Goal: Task Accomplishment & Management: Use online tool/utility

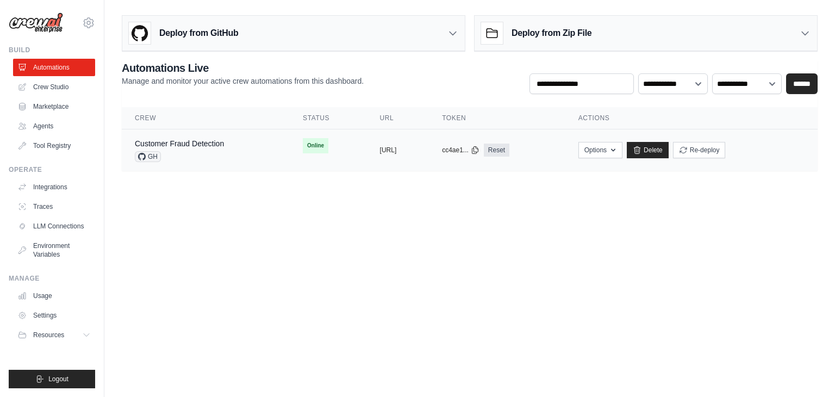
drag, startPoint x: 338, startPoint y: 148, endPoint x: 458, endPoint y: 146, distance: 119.6
click at [429, 146] on td "copied [URL]" at bounding box center [398, 150] width 63 height 42
copy button "[URL]"
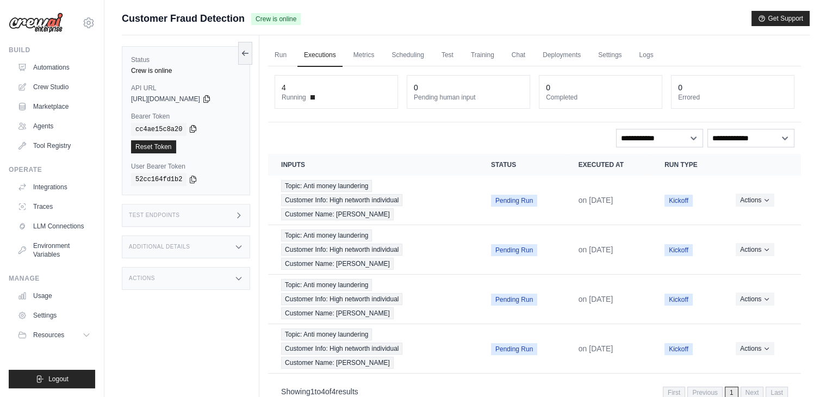
click at [189, 129] on icon at bounding box center [193, 128] width 9 height 9
click at [40, 75] on link "Automations" at bounding box center [55, 67] width 82 height 17
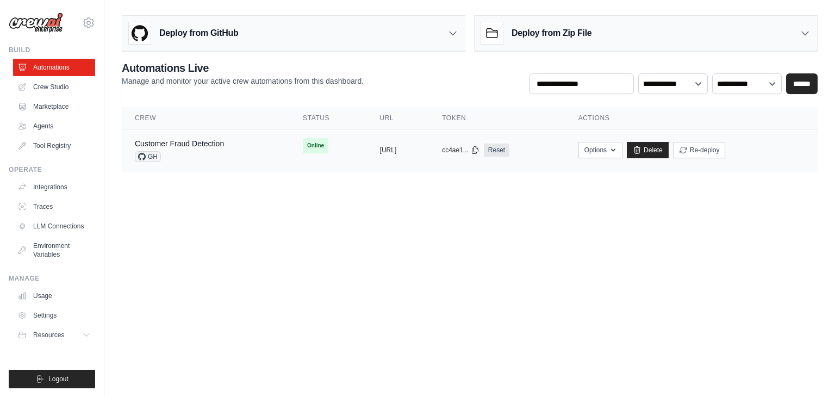
drag, startPoint x: 447, startPoint y: 148, endPoint x: 325, endPoint y: 153, distance: 121.8
click at [325, 153] on tr "Customer Fraud Detection GH Online copied https://customer-fraud-detection-3a c…" at bounding box center [470, 150] width 696 height 42
click at [402, 199] on body "info@tavro.ai Settings Build Automations Crew Studio" at bounding box center [417, 198] width 835 height 397
drag, startPoint x: 337, startPoint y: 144, endPoint x: 446, endPoint y: 148, distance: 109.3
click at [429, 148] on td "copied [URL]" at bounding box center [398, 150] width 63 height 42
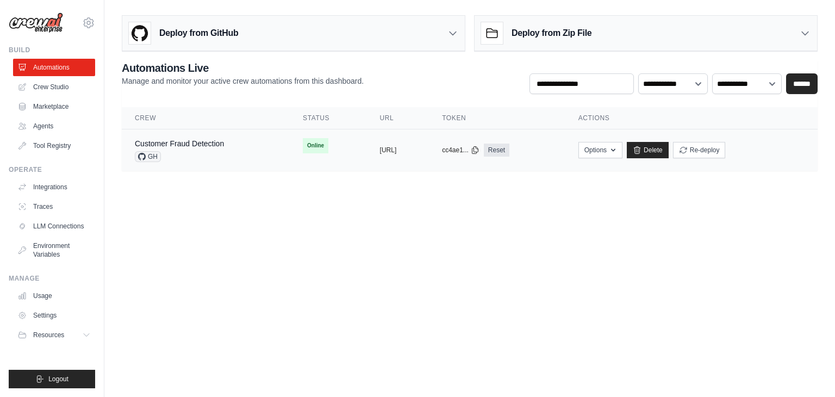
copy button "[URL]"
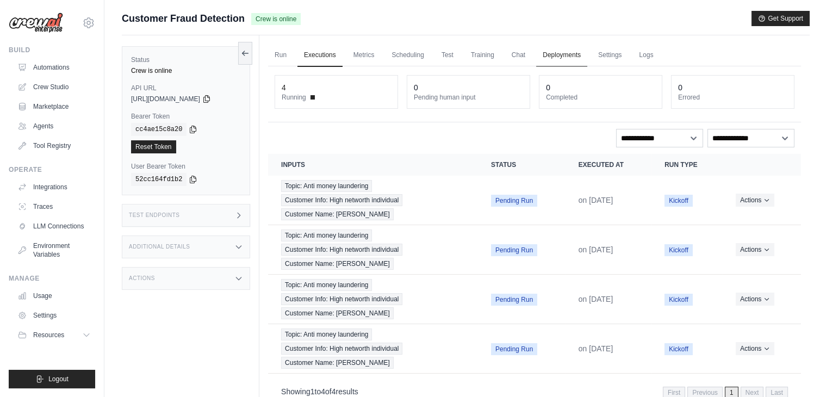
click at [586, 58] on link "Deployments" at bounding box center [561, 55] width 51 height 23
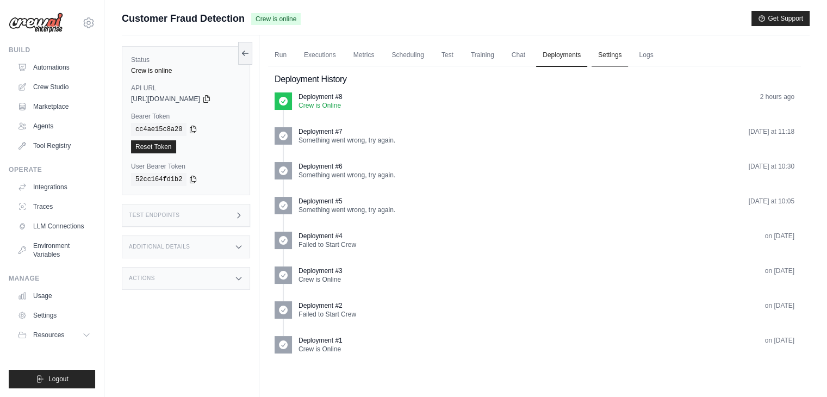
click at [608, 57] on link "Settings" at bounding box center [609, 55] width 36 height 23
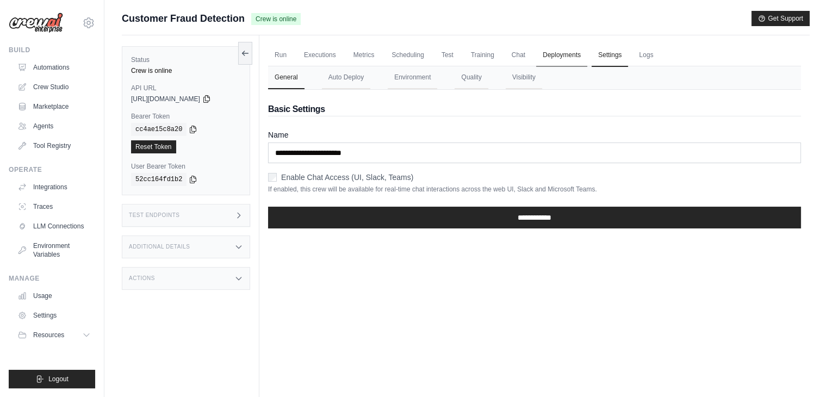
click at [538, 52] on link "Deployments" at bounding box center [561, 55] width 51 height 23
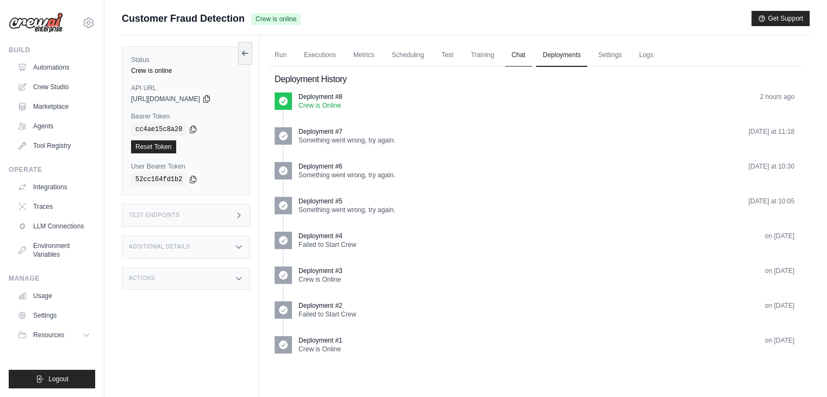
click at [528, 54] on link "Chat" at bounding box center [518, 55] width 27 height 23
click at [198, 216] on div "Test Endpoints" at bounding box center [186, 215] width 128 height 23
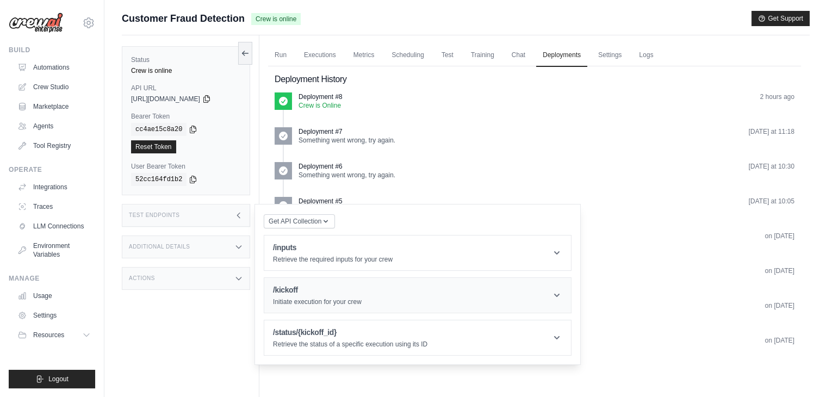
click at [337, 310] on header "/kickoff Initiate execution for your crew" at bounding box center [417, 295] width 307 height 35
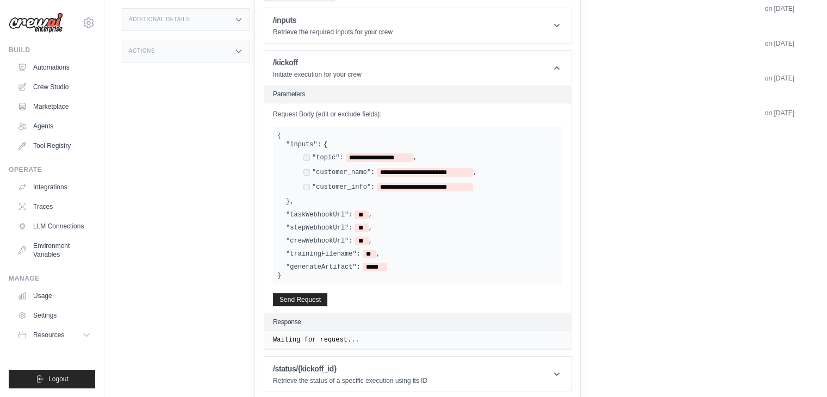
scroll to position [228, 0]
click at [317, 298] on button "Send Request" at bounding box center [300, 297] width 54 height 13
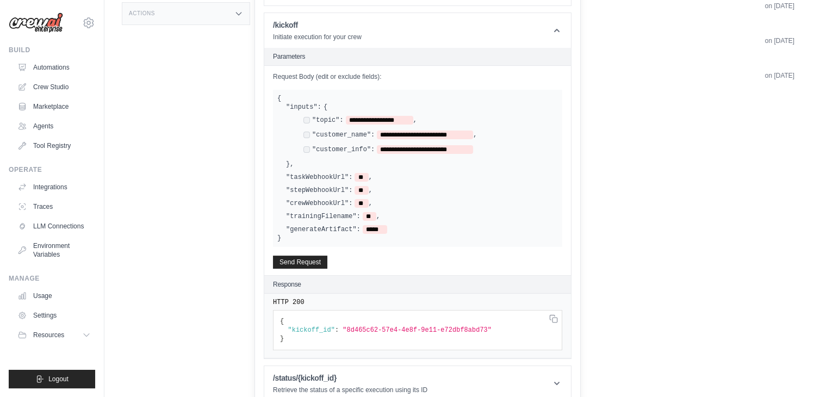
scroll to position [275, 0]
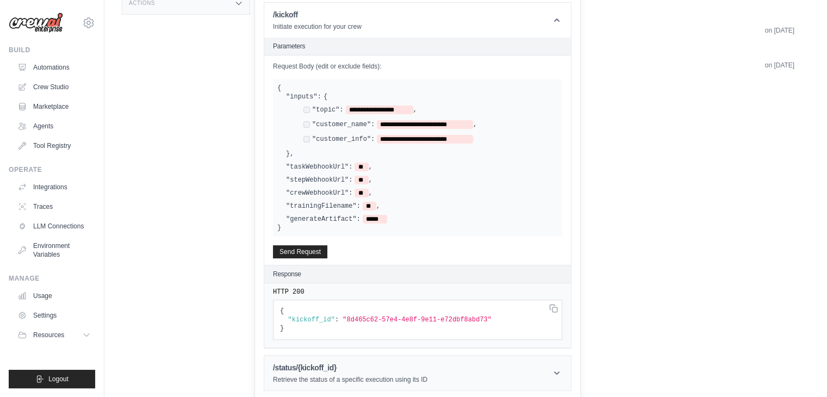
click at [369, 362] on h1 "/status/{kickoff_id}" at bounding box center [350, 367] width 154 height 11
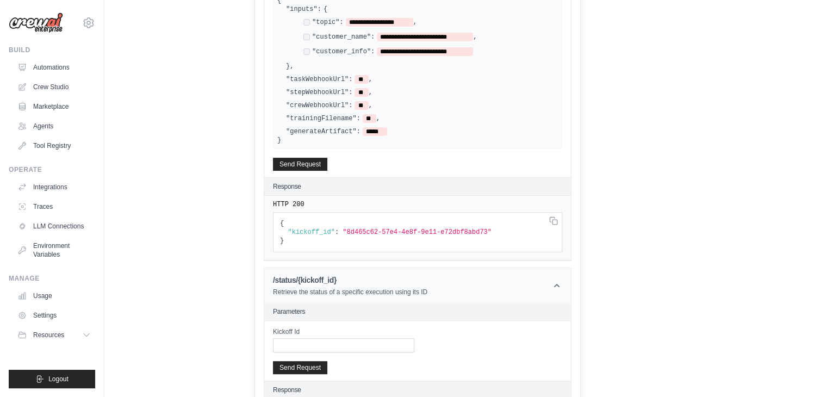
scroll to position [389, 0]
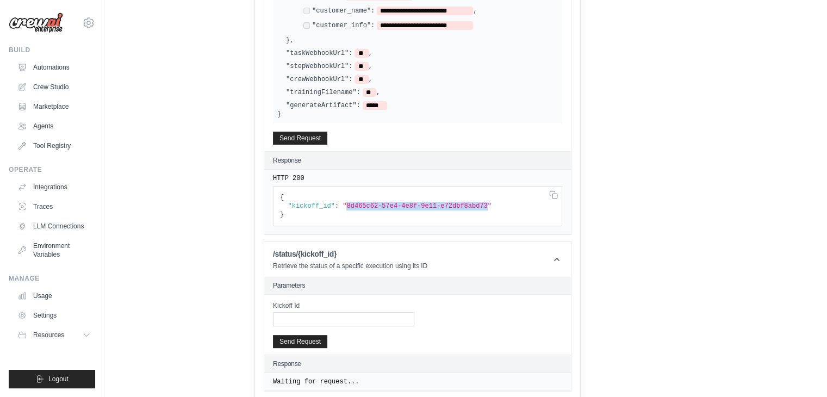
drag, startPoint x: 339, startPoint y: 203, endPoint x: 470, endPoint y: 203, distance: 131.0
click at [470, 203] on span ""8d465c62-57e4-4e8f-9e11-e72dbf8abd73"" at bounding box center [416, 206] width 149 height 8
copy span "8d465c62-57e4-4e8f-9e11-e72dbf8abd73"
click at [323, 314] on input "Kickoff Id" at bounding box center [343, 319] width 141 height 14
paste input "**********"
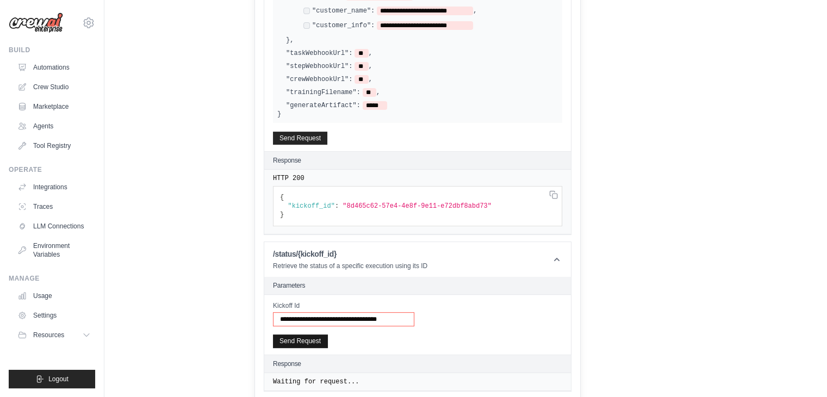
type input "**********"
click at [297, 341] on button "Send Request" at bounding box center [300, 340] width 54 height 13
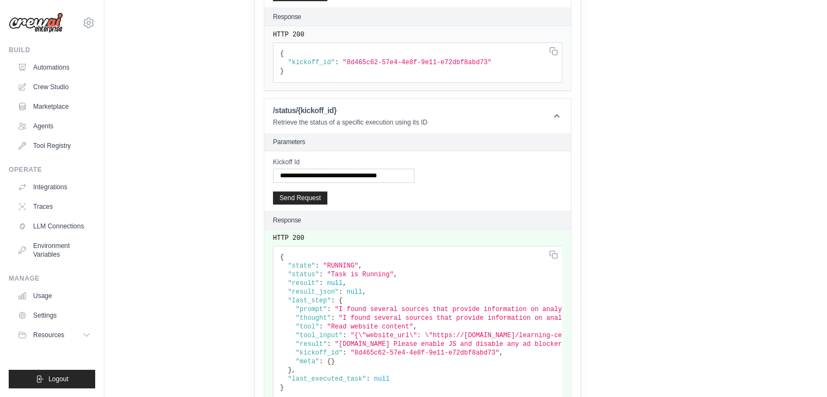
scroll to position [557, 0]
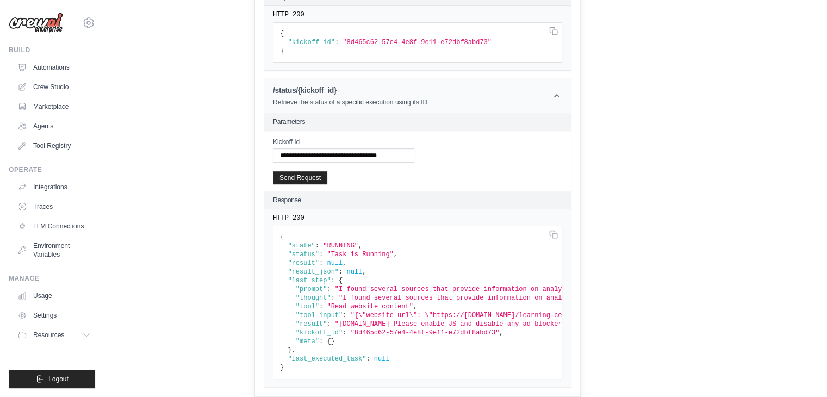
click at [421, 78] on header "/status/{kickoff_id} Retrieve the status of a specific execution using its ID" at bounding box center [417, 95] width 307 height 35
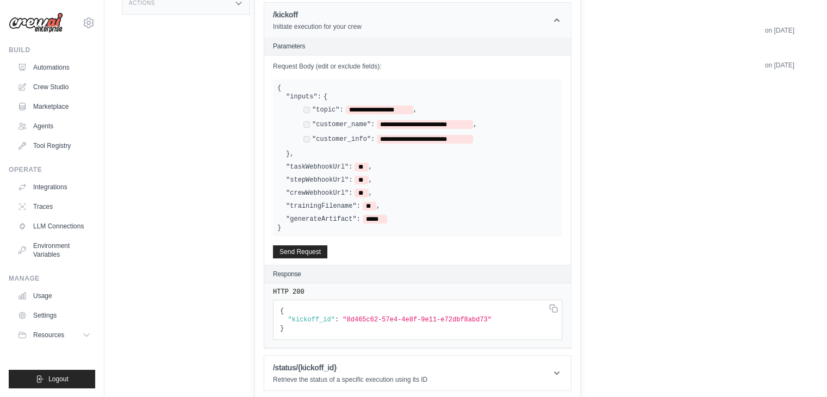
click at [415, 23] on header "/kickoff Initiate execution for your crew" at bounding box center [417, 20] width 307 height 35
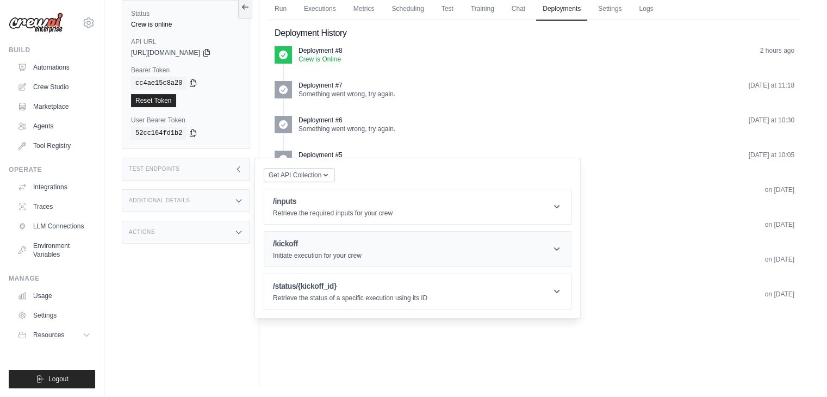
scroll to position [46, 0]
click at [366, 209] on p "Retrieve the required inputs for your crew" at bounding box center [333, 213] width 120 height 9
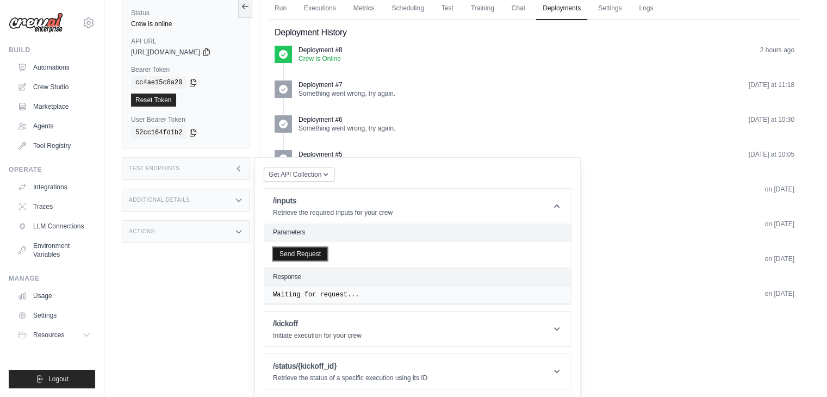
click at [290, 248] on button "Send Request" at bounding box center [300, 253] width 54 height 13
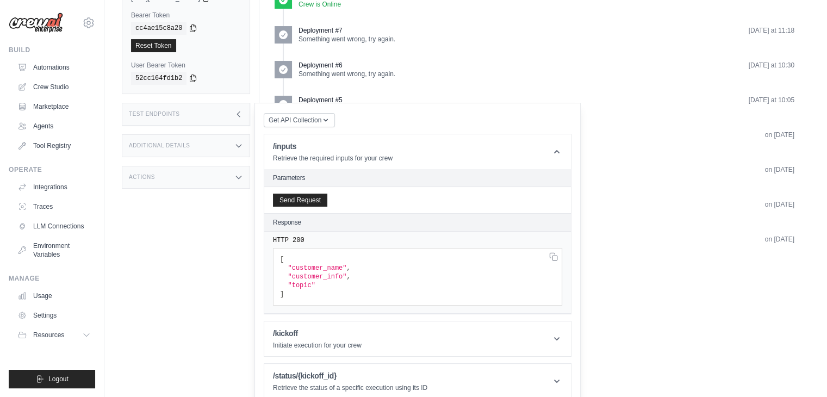
scroll to position [111, 0]
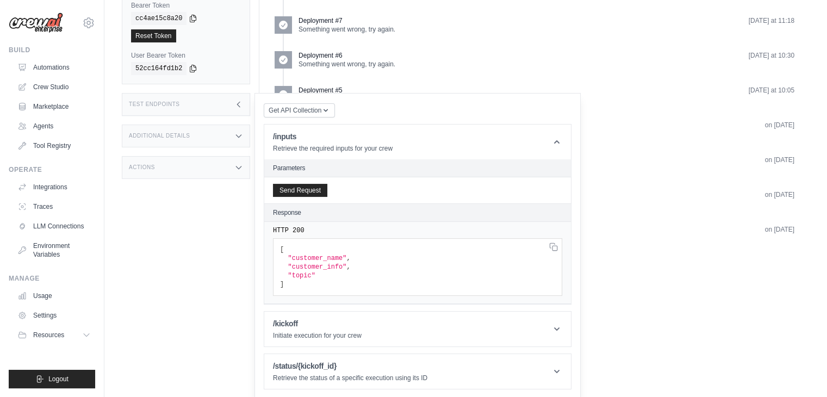
click at [176, 205] on div "Status Crew is online API URL copied https://customer-fraud-detection-3a4f13aa-…" at bounding box center [191, 122] width 138 height 397
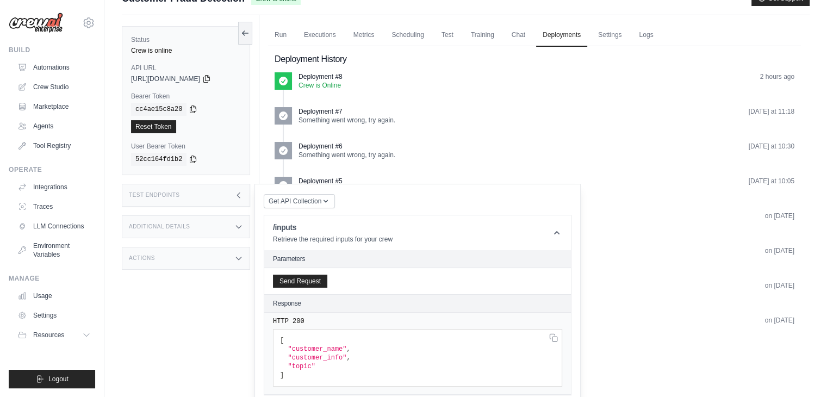
scroll to position [0, 0]
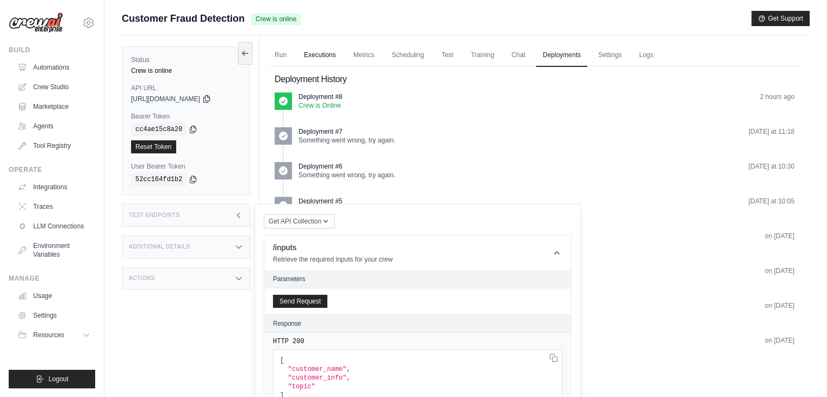
click at [335, 53] on link "Executions" at bounding box center [319, 55] width 45 height 23
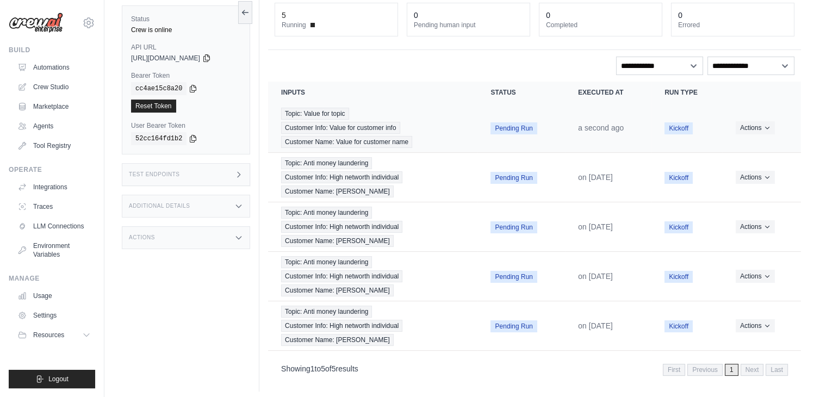
scroll to position [73, 0]
click at [755, 127] on button "Actions" at bounding box center [754, 126] width 39 height 13
click at [522, 174] on span "Pending Run" at bounding box center [513, 177] width 46 height 12
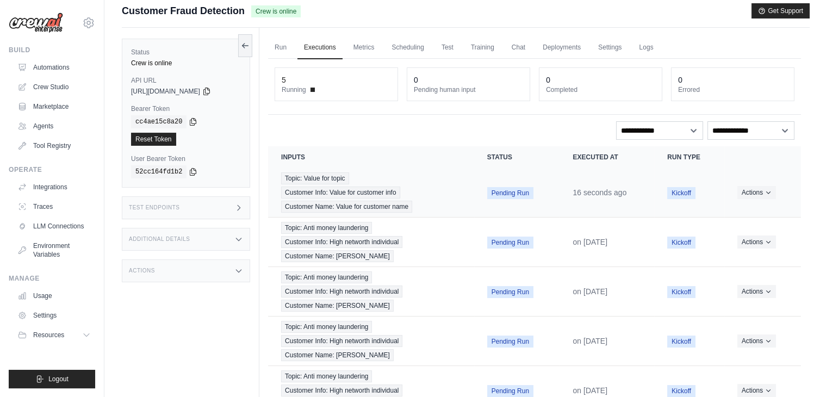
scroll to position [0, 0]
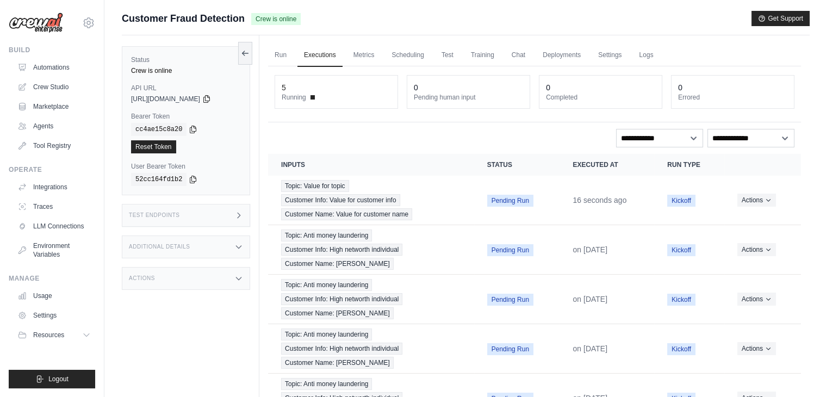
click at [195, 266] on div "Status Crew is online API URL copied https://customer-fraud-detection-3a4f13aa-…" at bounding box center [191, 233] width 138 height 397
click at [199, 278] on div "Actions" at bounding box center [186, 278] width 128 height 23
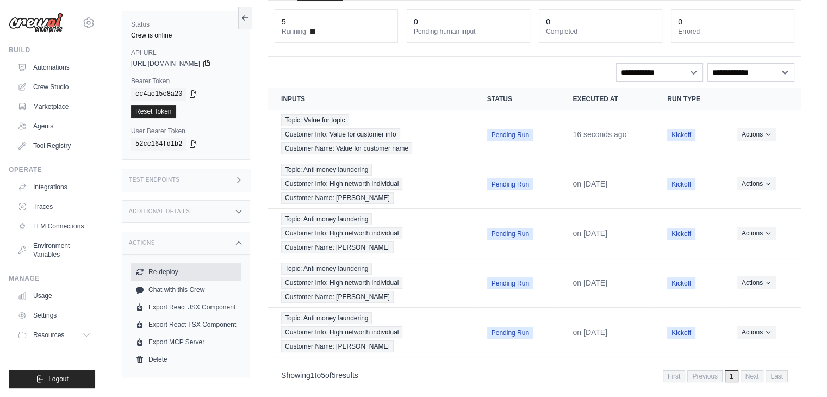
scroll to position [73, 0]
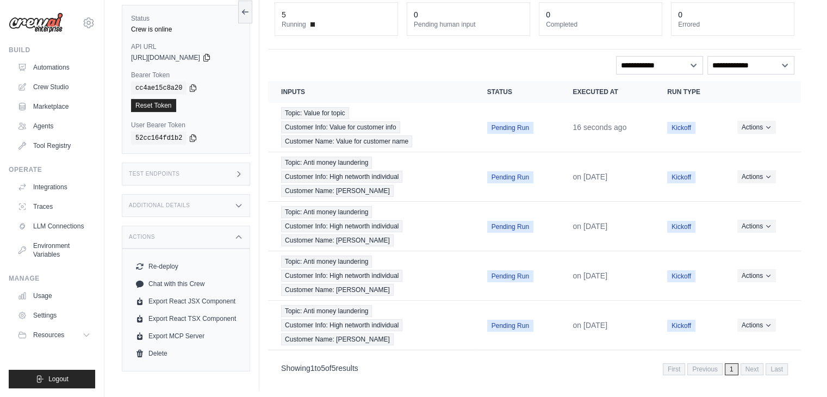
click at [152, 208] on div "Additional Details" at bounding box center [186, 205] width 128 height 23
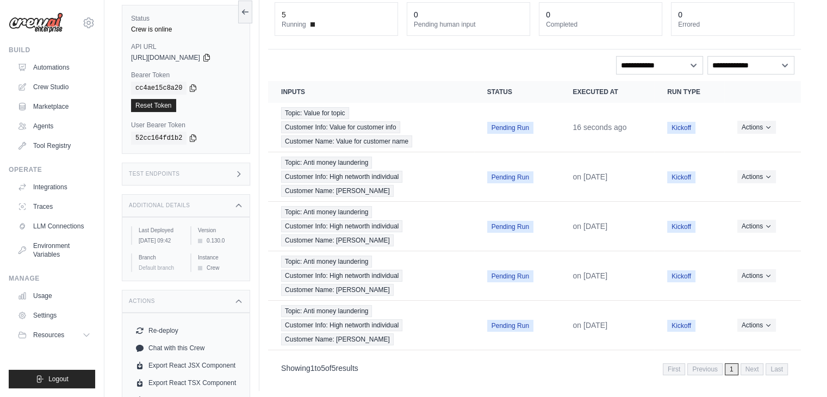
click at [182, 194] on div "Additional Details" at bounding box center [186, 205] width 128 height 23
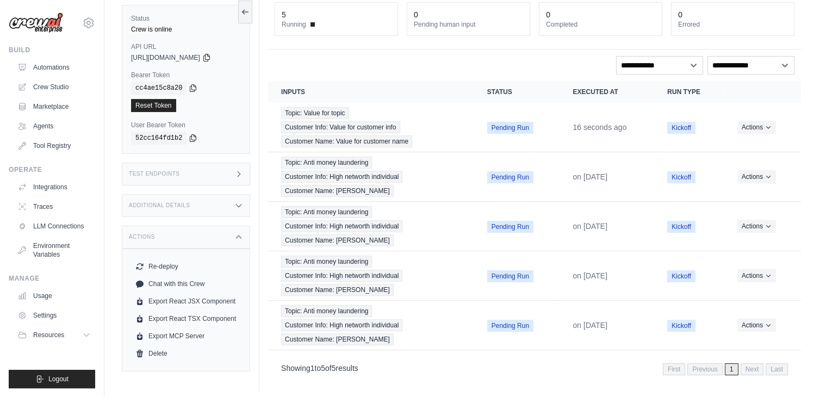
click at [189, 163] on div "Test Endpoints" at bounding box center [186, 174] width 128 height 23
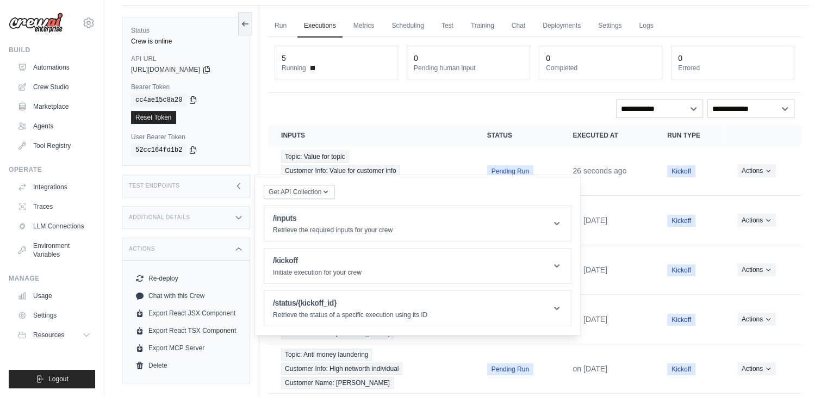
scroll to position [0, 0]
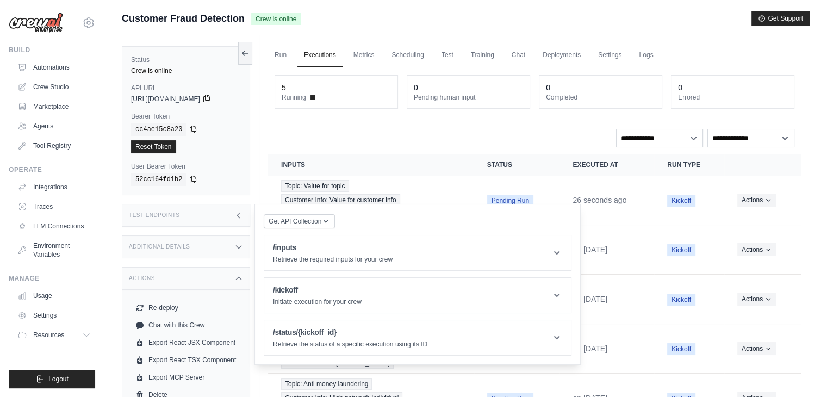
click at [237, 103] on div "https://customer-fraud-detection-3a4f13aa-a6a3-4b7c-5a7573fc.crewai.com" at bounding box center [186, 99] width 110 height 9
click at [209, 96] on icon at bounding box center [206, 98] width 6 height 7
click at [190, 130] on icon at bounding box center [193, 129] width 6 height 7
click at [311, 115] on div "4 Running 0 Pending human input 1 Completed 0 Errored" at bounding box center [534, 94] width 533 height 56
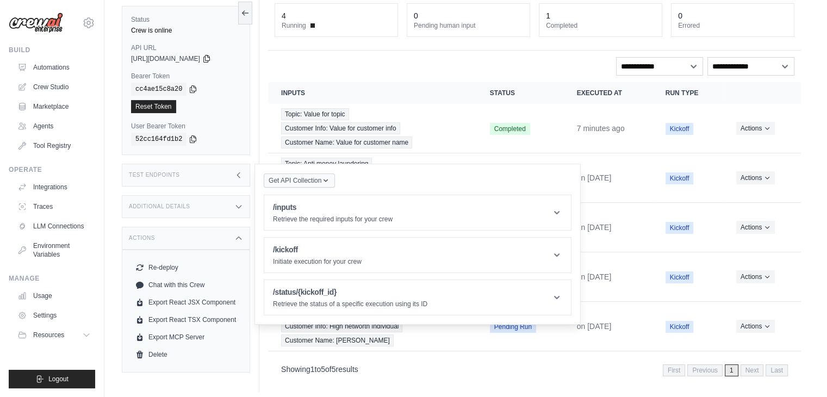
scroll to position [73, 0]
click at [242, 172] on icon at bounding box center [238, 174] width 9 height 9
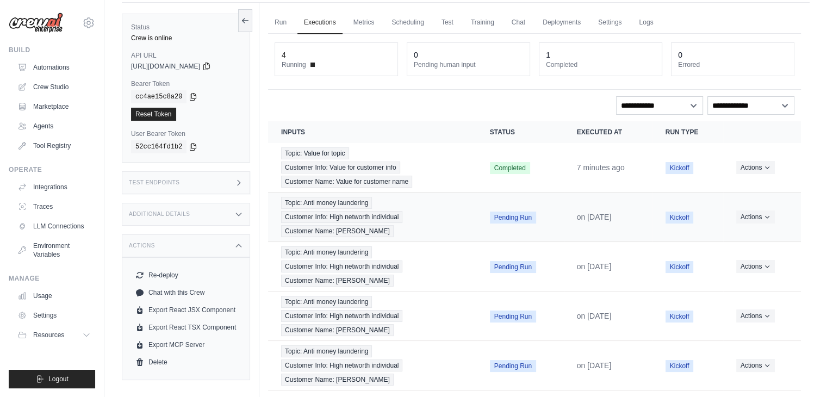
scroll to position [0, 0]
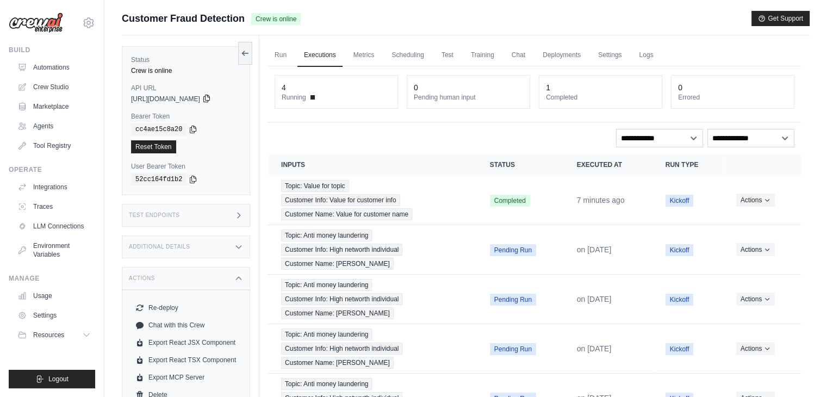
click at [209, 98] on icon at bounding box center [206, 98] width 6 height 7
